Goal: Transaction & Acquisition: Download file/media

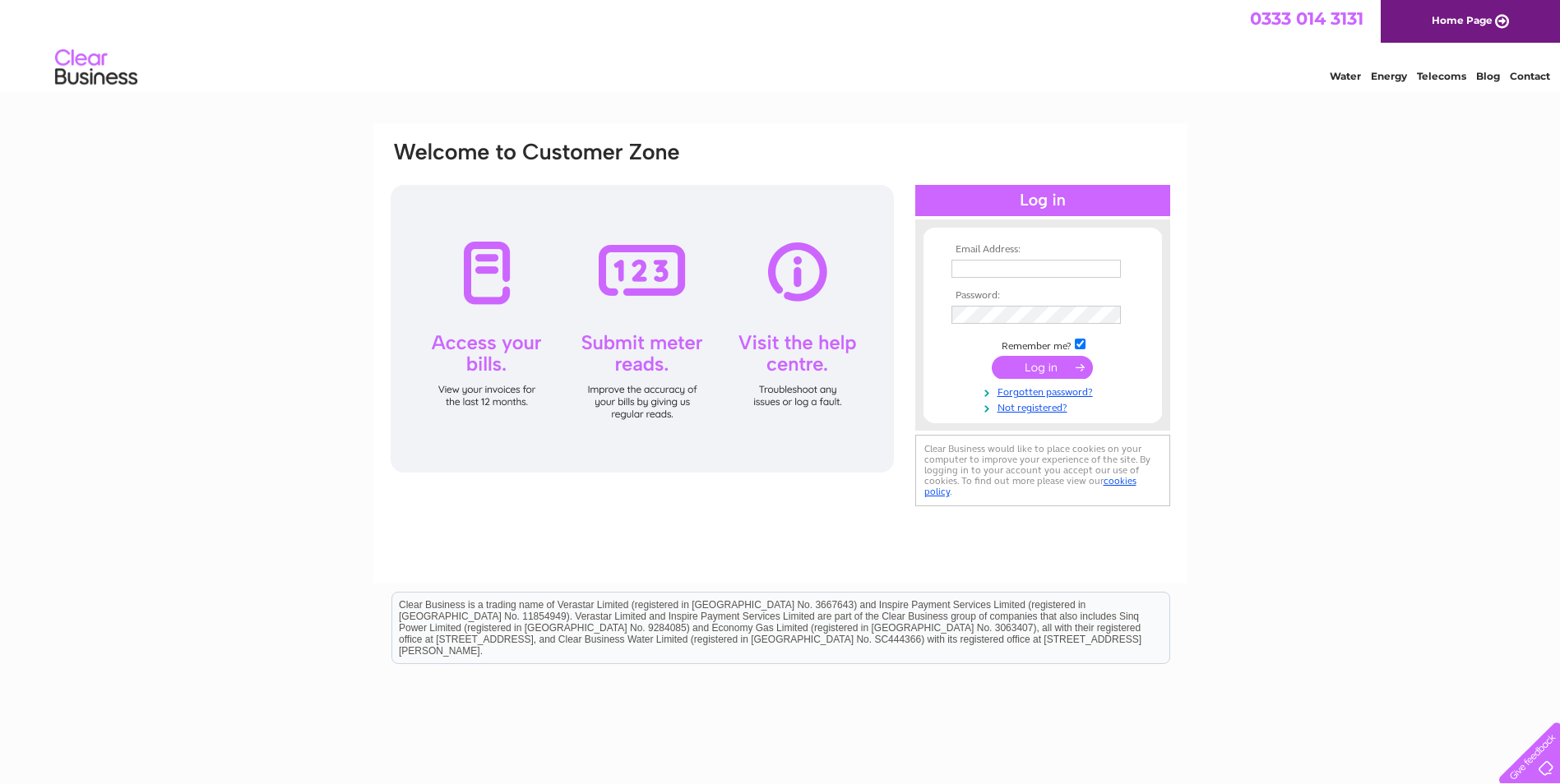
type input "accounts@strathmore-estates.co.uk"
click at [1044, 369] on input "submit" at bounding box center [1042, 368] width 101 height 23
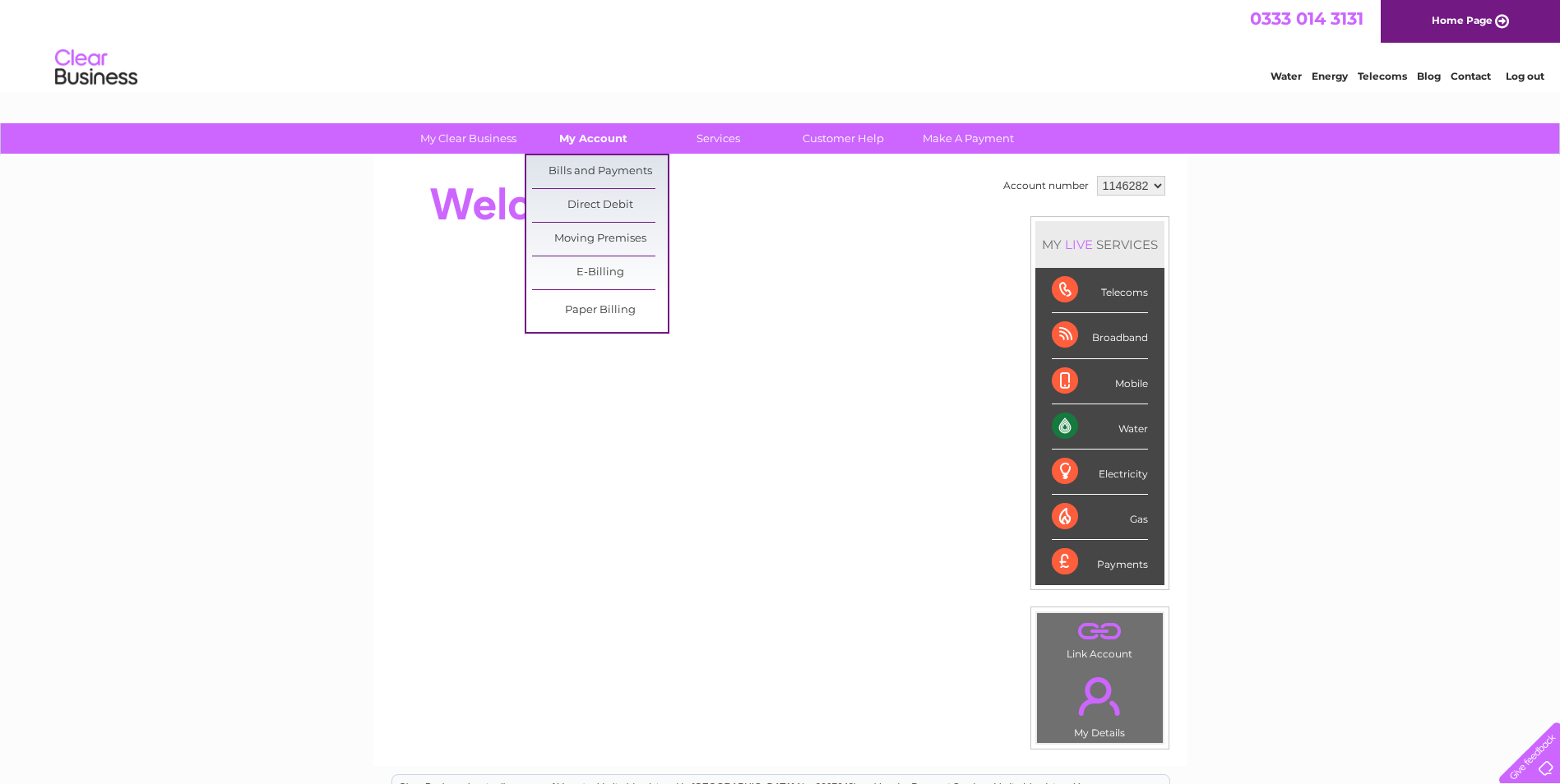
click at [599, 145] on link "My Account" at bounding box center [593, 138] width 136 height 31
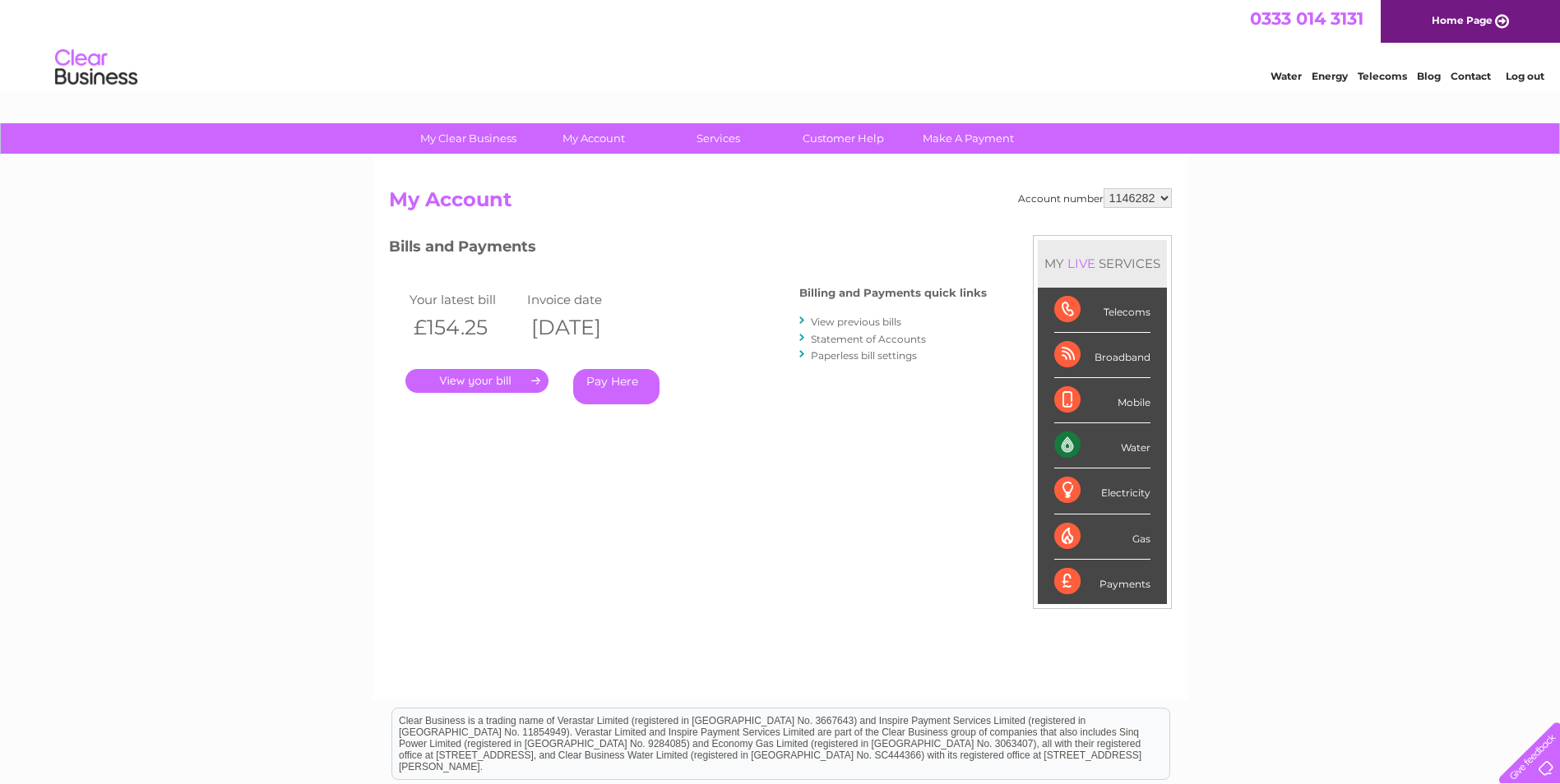
click at [900, 335] on link "Statement of Accounts" at bounding box center [868, 339] width 115 height 13
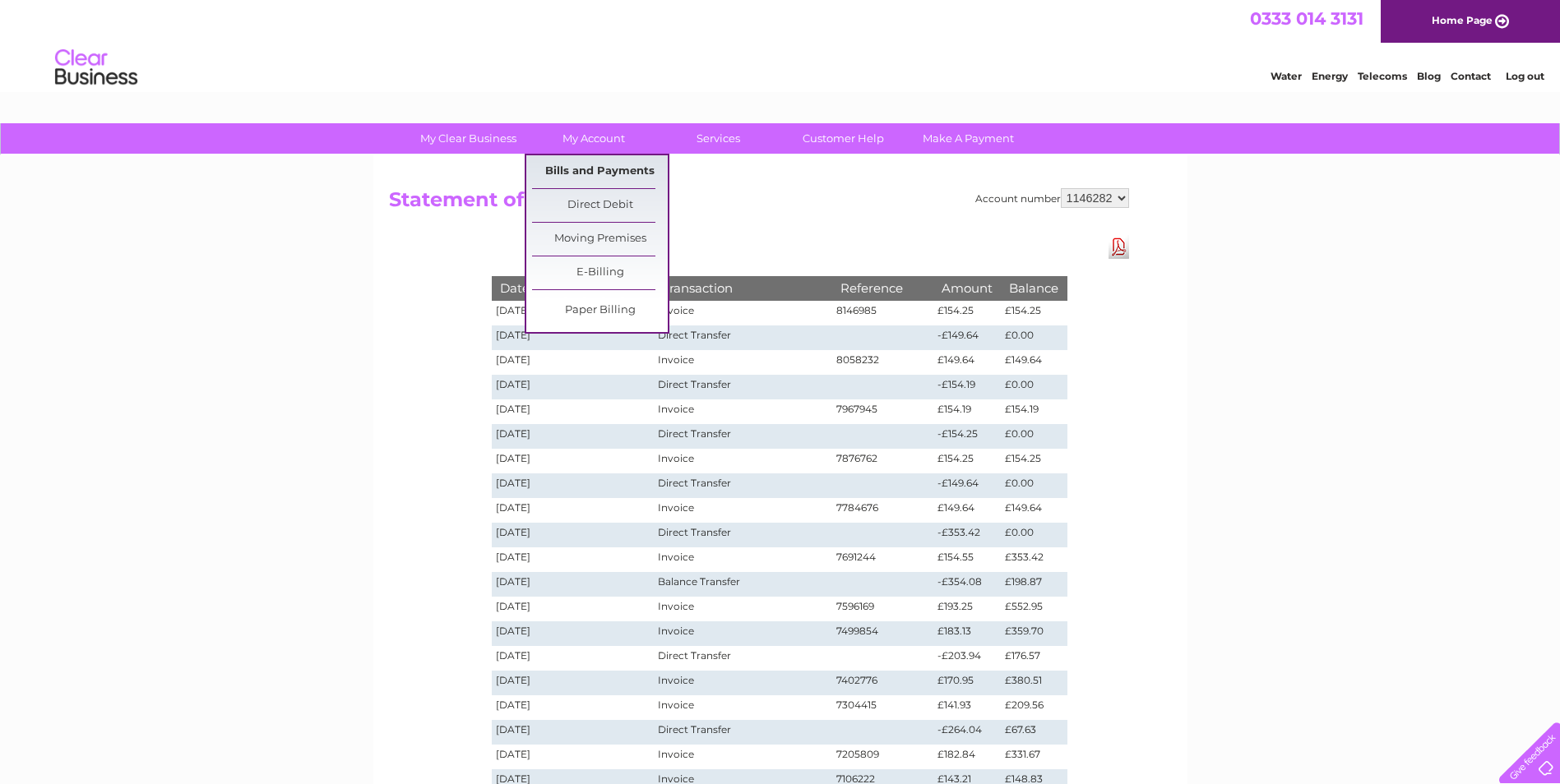
click at [586, 174] on link "Bills and Payments" at bounding box center [599, 172] width 136 height 33
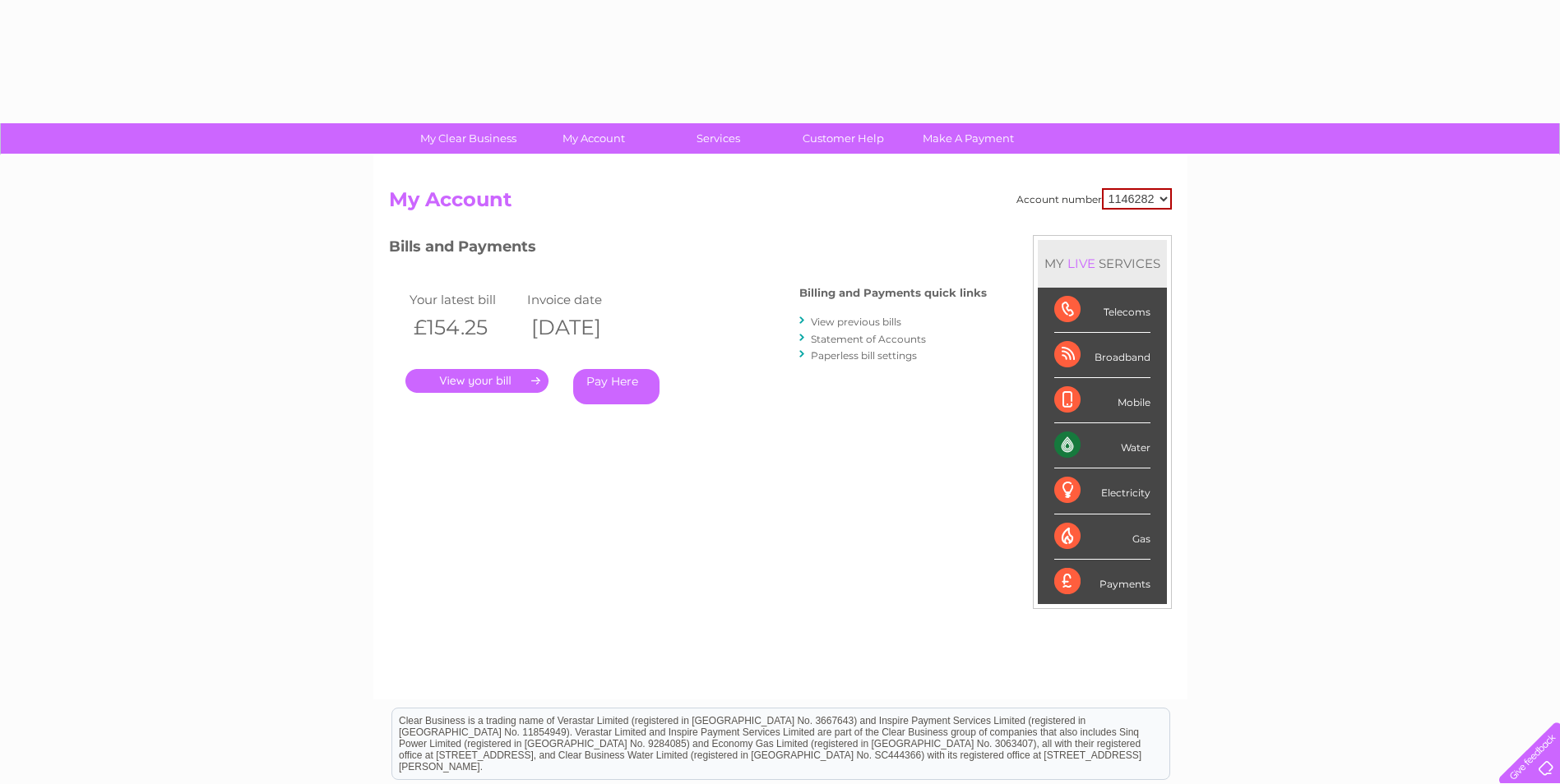
click at [500, 370] on link "." at bounding box center [477, 380] width 143 height 24
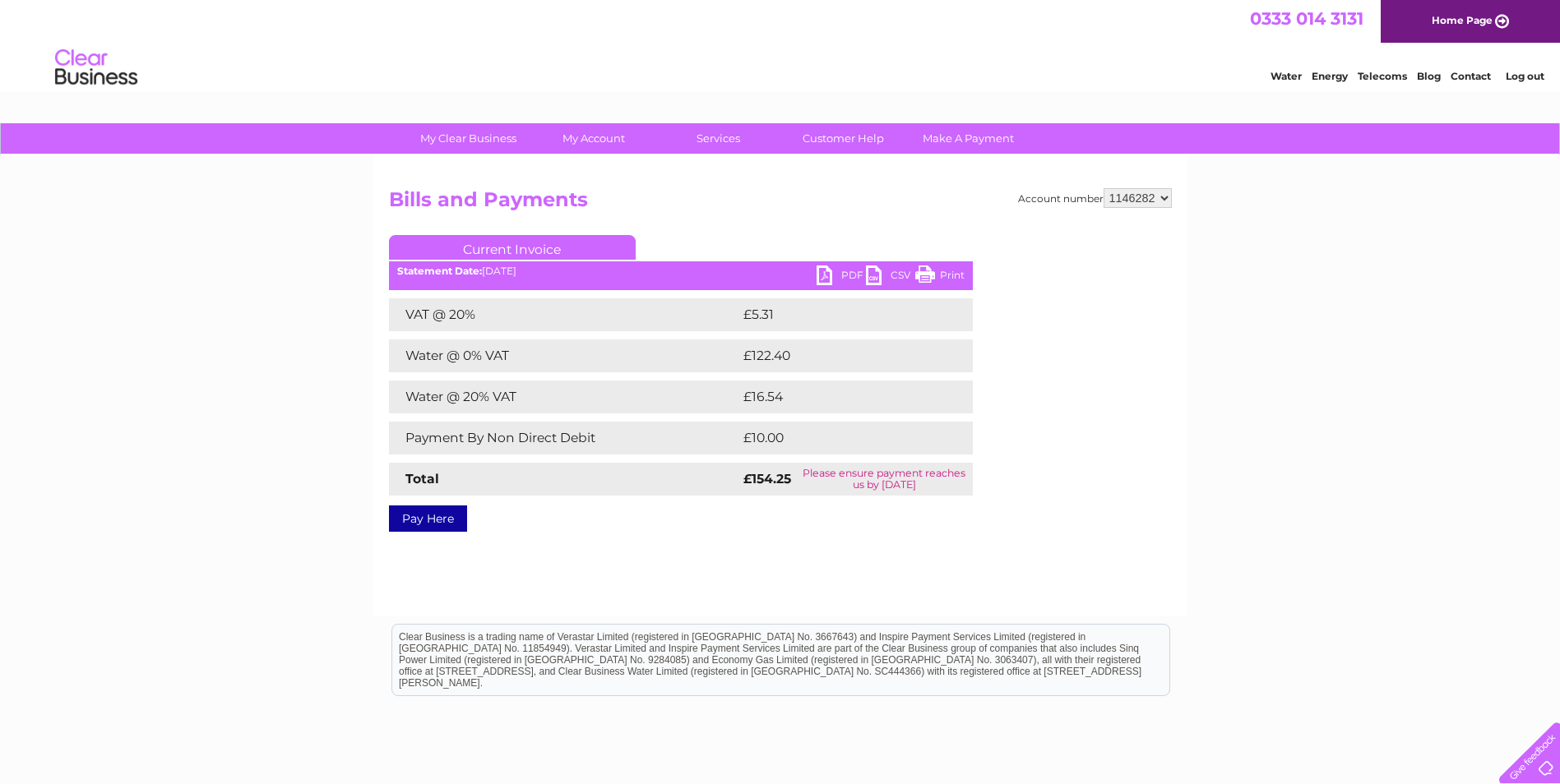
click at [847, 270] on link "PDF" at bounding box center [841, 277] width 49 height 24
click at [1528, 68] on li "Log out" at bounding box center [1525, 76] width 49 height 21
drag, startPoint x: 403, startPoint y: 0, endPoint x: 1527, endPoint y: 64, distance: 1125.8
click at [1527, 64] on div "Water Energy Telecoms Blog Contact Log out" at bounding box center [1399, 69] width 322 height 33
click at [1528, 85] on li "Log out" at bounding box center [1525, 76] width 49 height 21
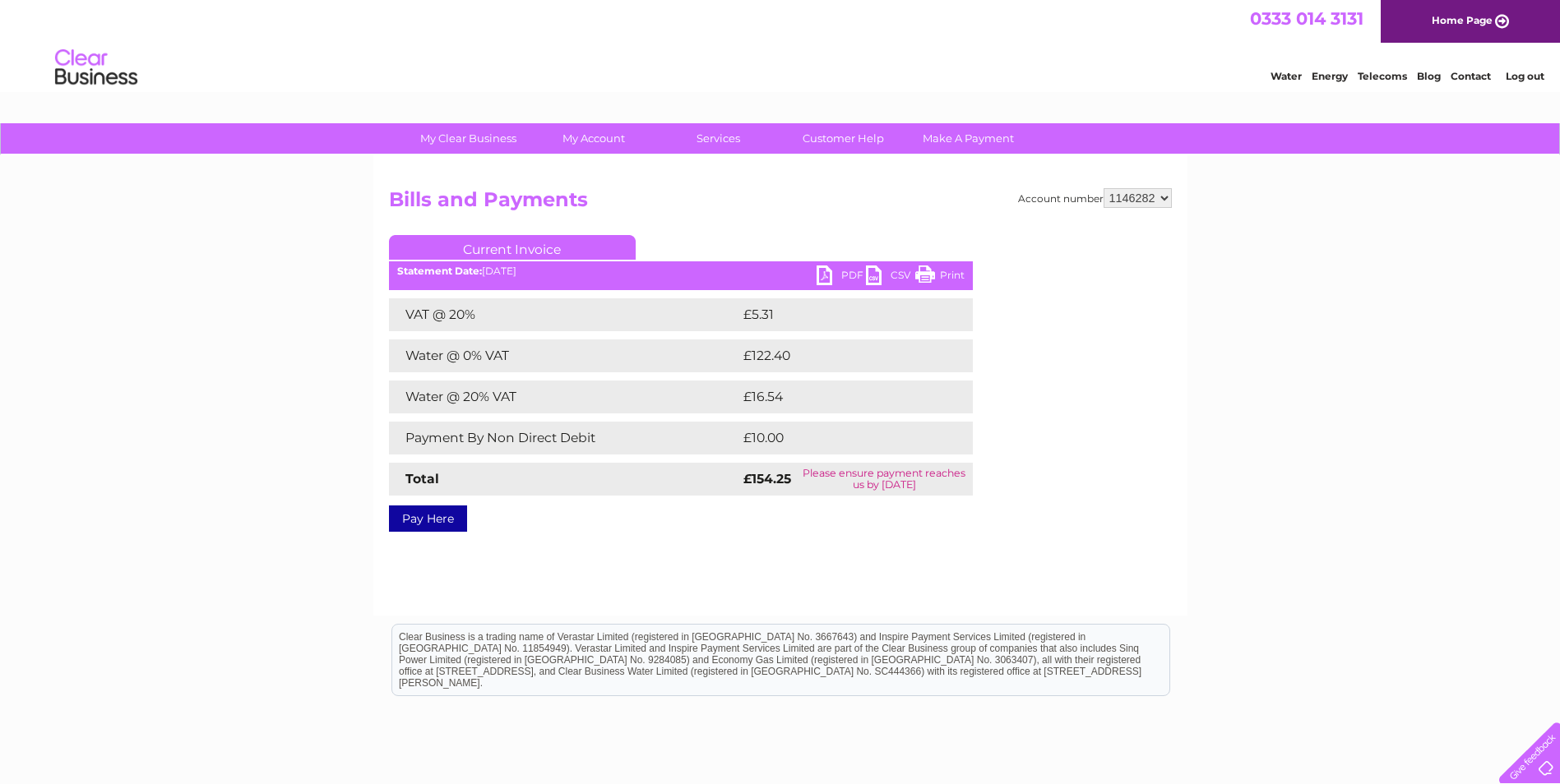
click at [1528, 76] on link "Log out" at bounding box center [1525, 76] width 39 height 13
